Goal: Register for event/course

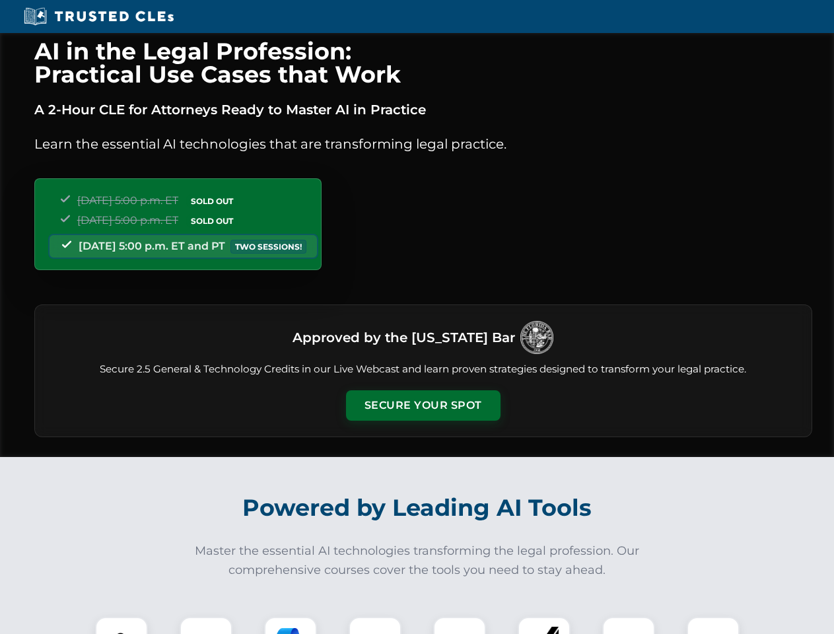
click at [423, 405] on button "Secure Your Spot" at bounding box center [423, 405] width 154 height 30
click at [121, 625] on img at bounding box center [121, 643] width 38 height 38
click at [206, 625] on div at bounding box center [206, 643] width 53 height 53
